Goal: Find specific page/section: Find specific page/section

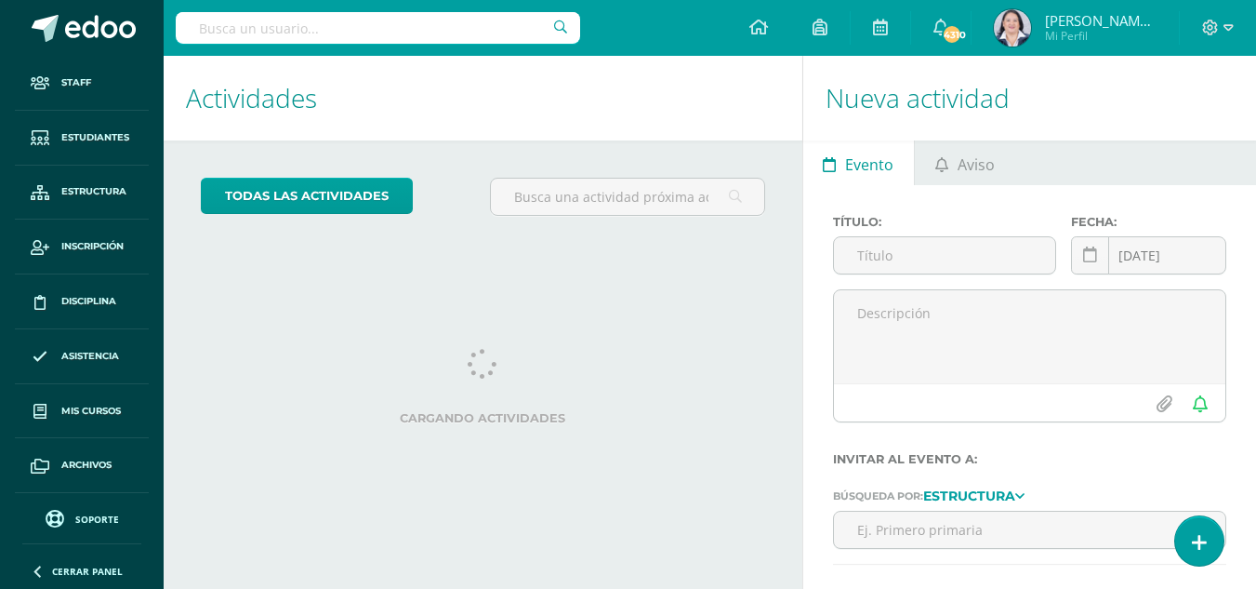
click at [272, 26] on input "text" at bounding box center [378, 28] width 404 height 32
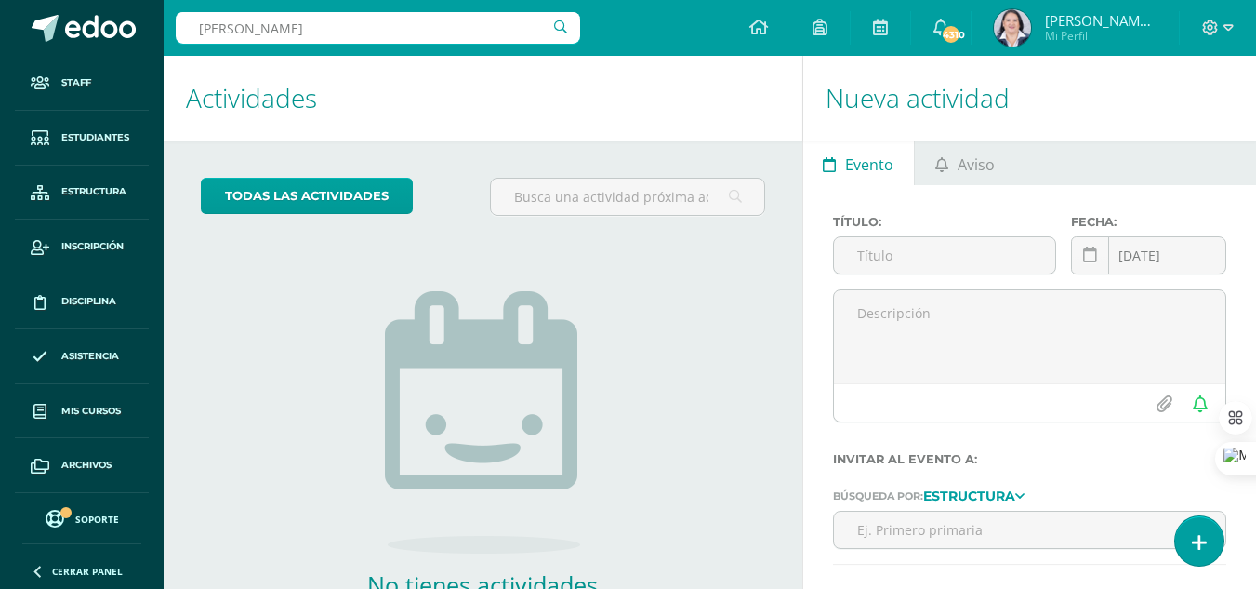
type input "[PERSON_NAME]"
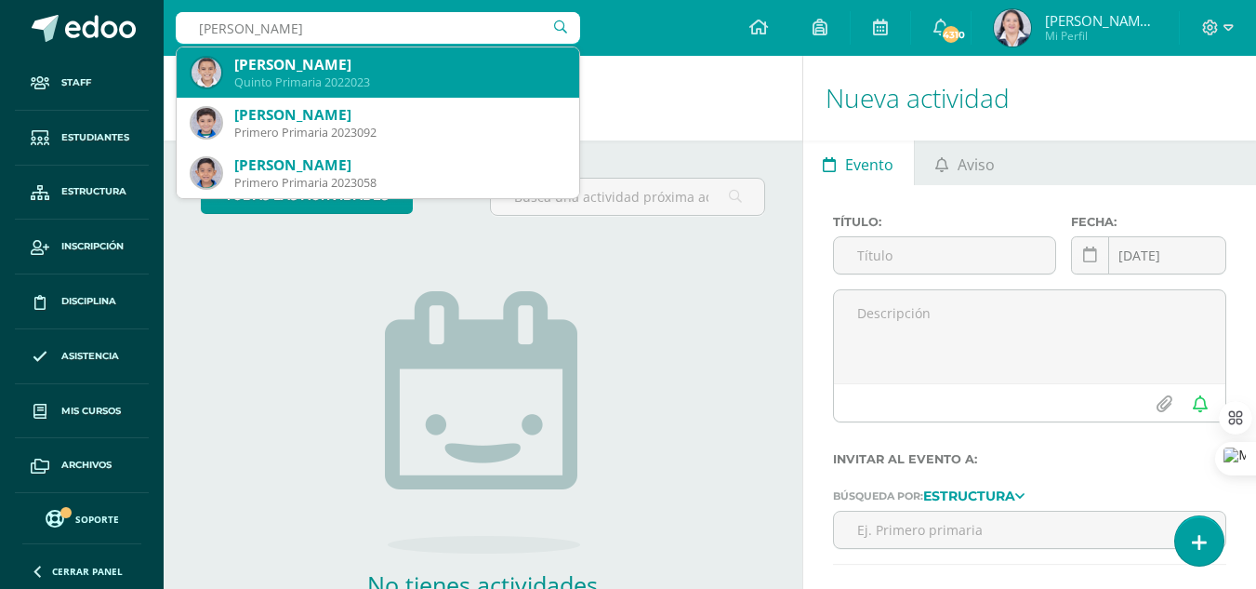
click at [289, 73] on div "Mateo Monzón Asturias" at bounding box center [399, 65] width 330 height 20
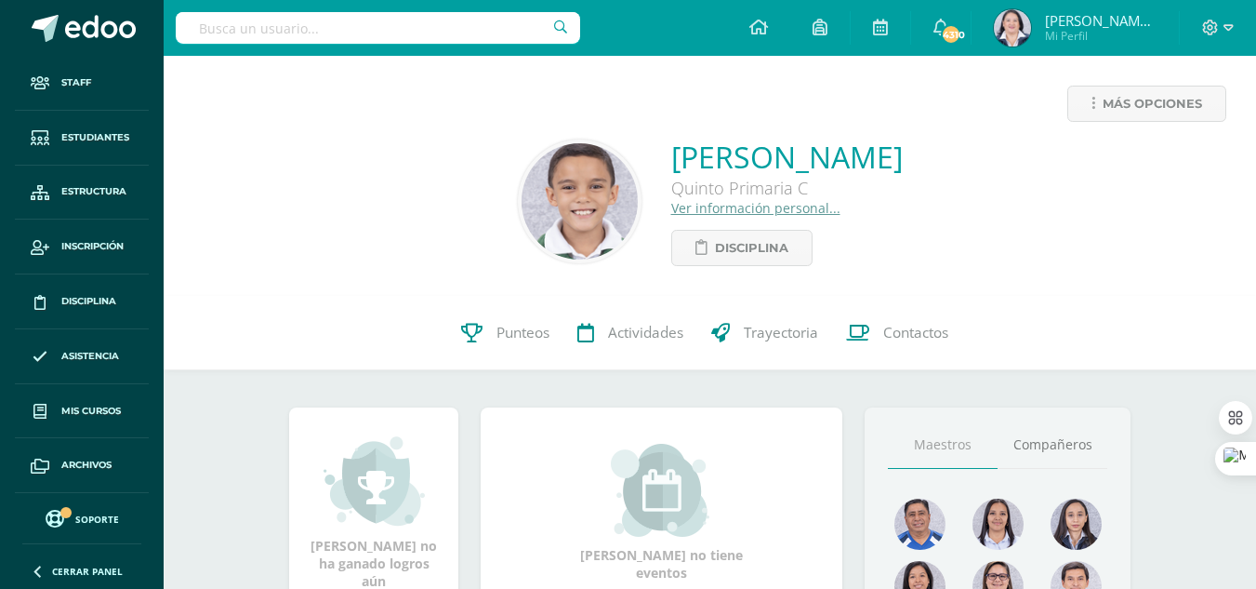
click at [727, 205] on link "Ver información personal..." at bounding box center [755, 208] width 169 height 18
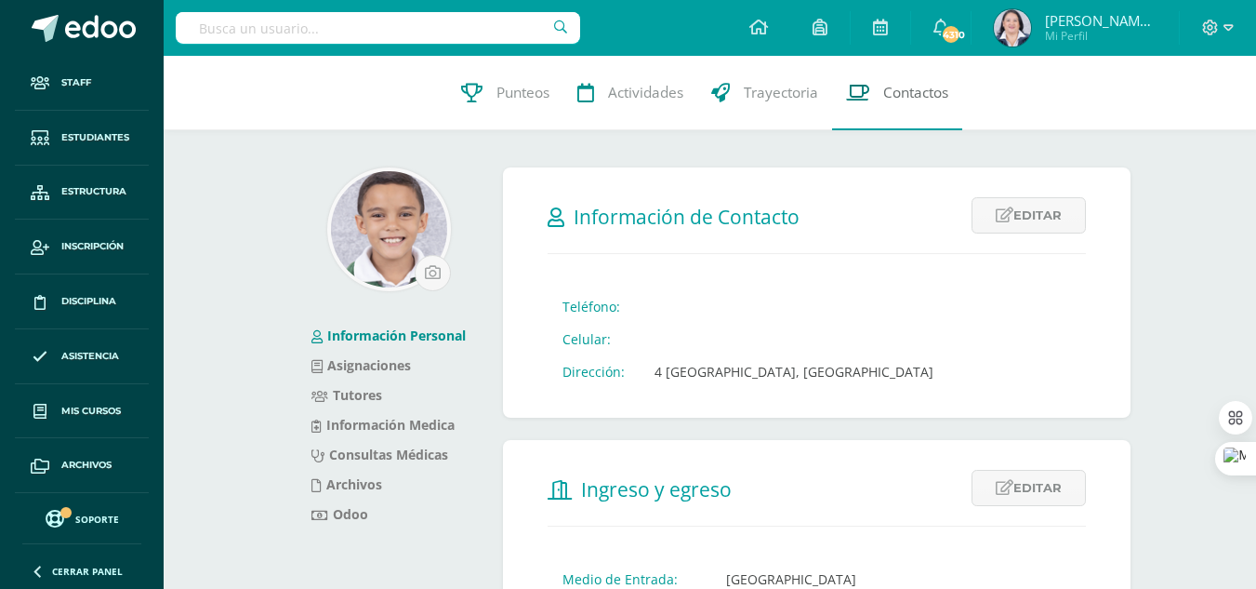
click at [921, 96] on span "Contactos" at bounding box center [915, 93] width 65 height 20
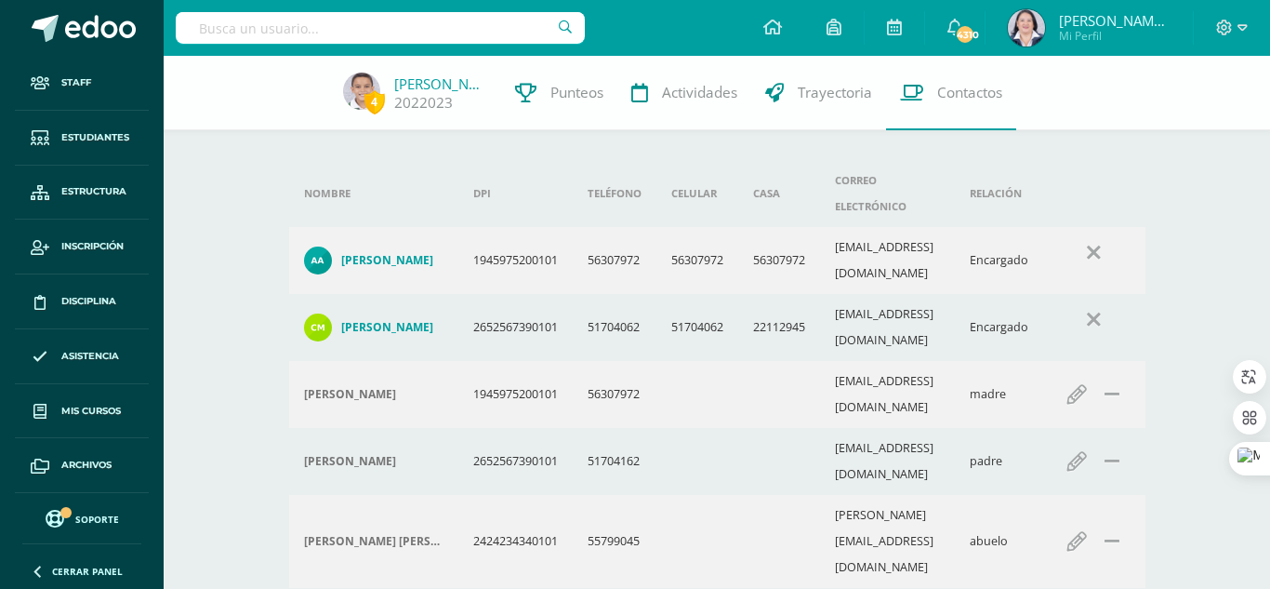
click at [380, 320] on h4 "César Augusto Monzón Monroy" at bounding box center [387, 327] width 92 height 15
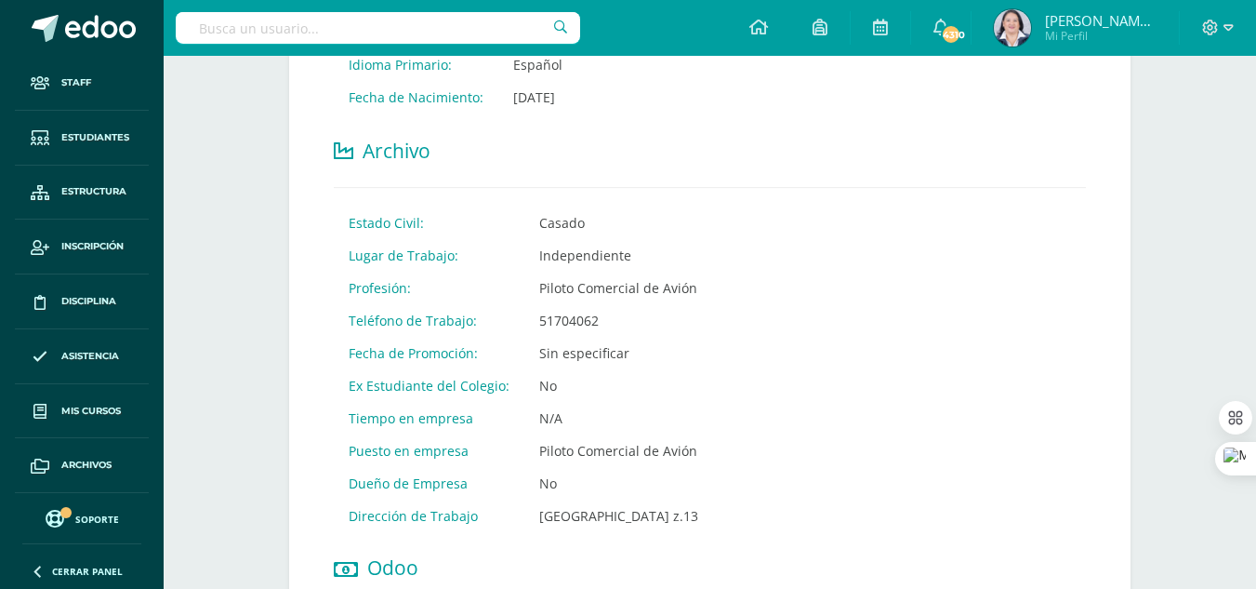
scroll to position [744, 0]
